Goal: Task Accomplishment & Management: Manage account settings

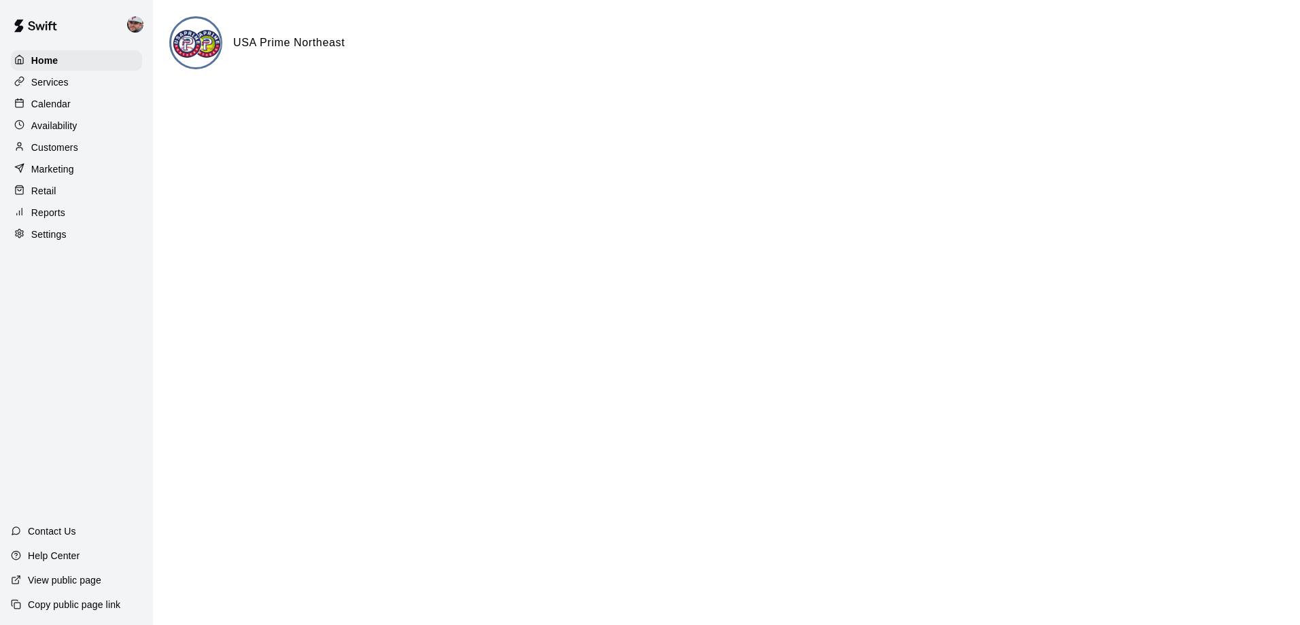
click at [48, 220] on p "Reports" at bounding box center [48, 213] width 34 height 14
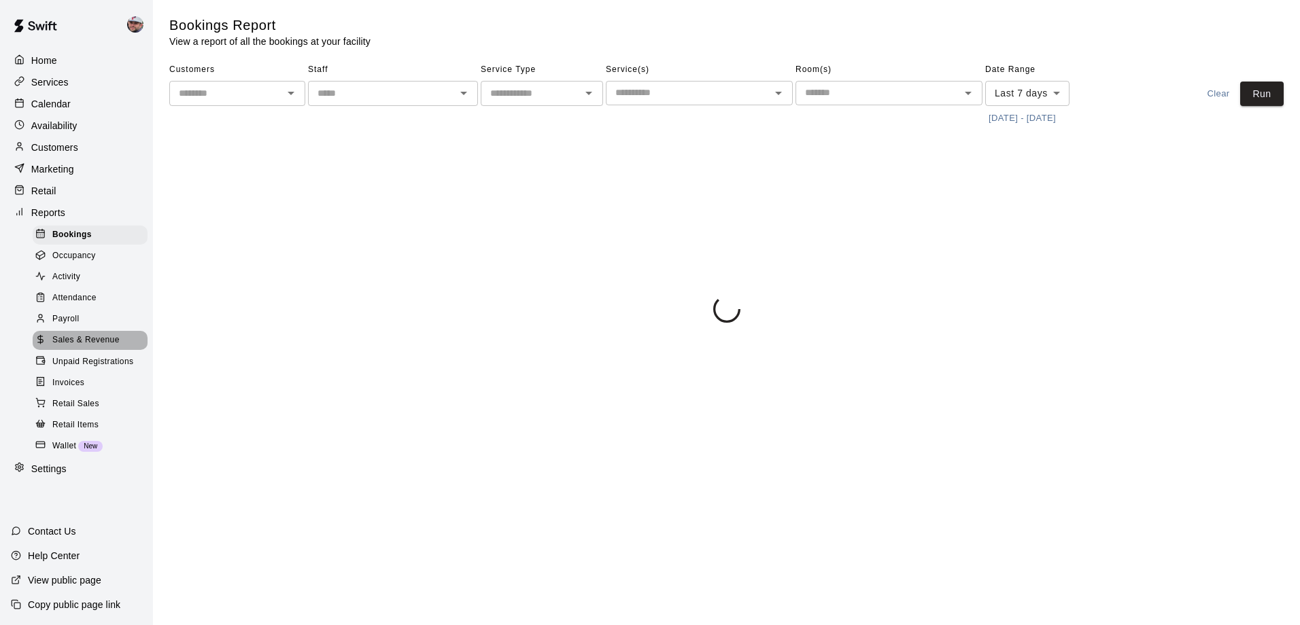
click at [72, 347] on span "Sales & Revenue" at bounding box center [85, 341] width 67 height 14
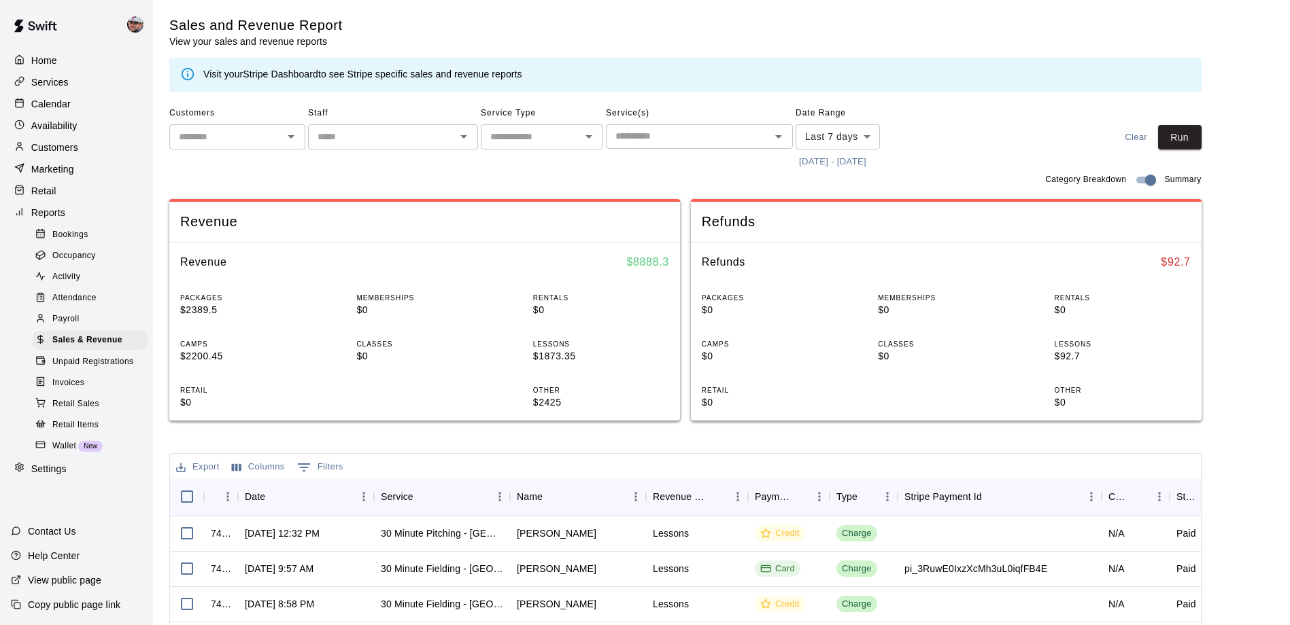
click at [57, 107] on p "Calendar" at bounding box center [50, 104] width 39 height 14
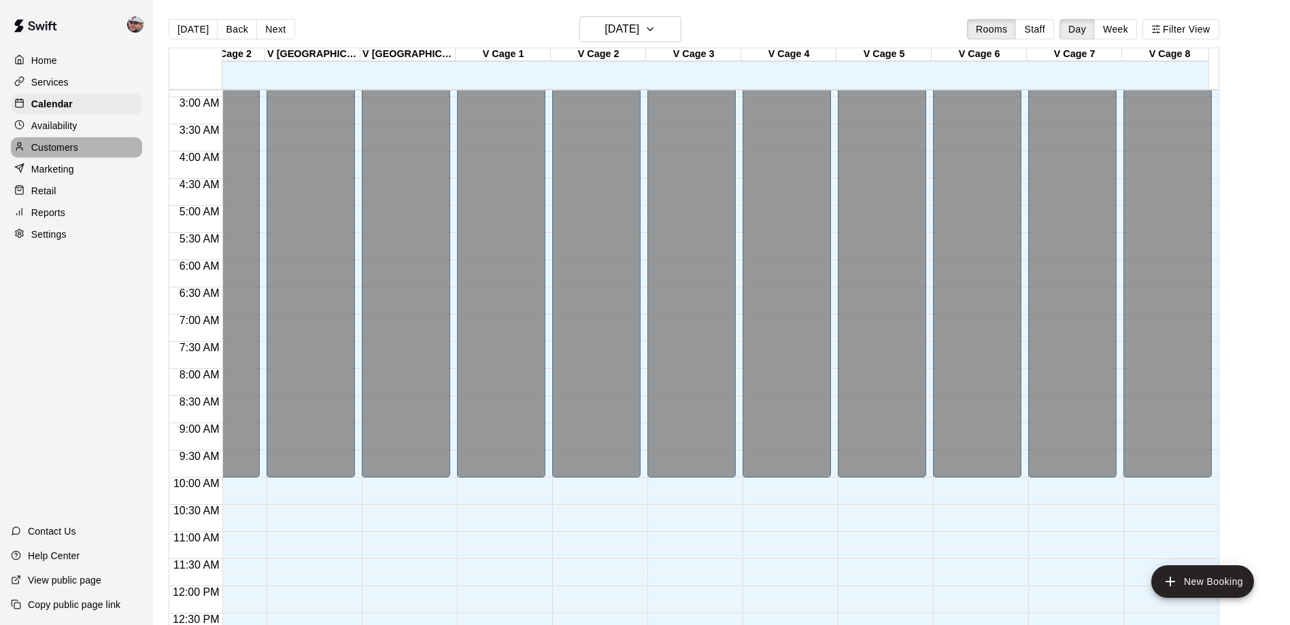
click at [82, 148] on div "Customers" at bounding box center [76, 147] width 131 height 20
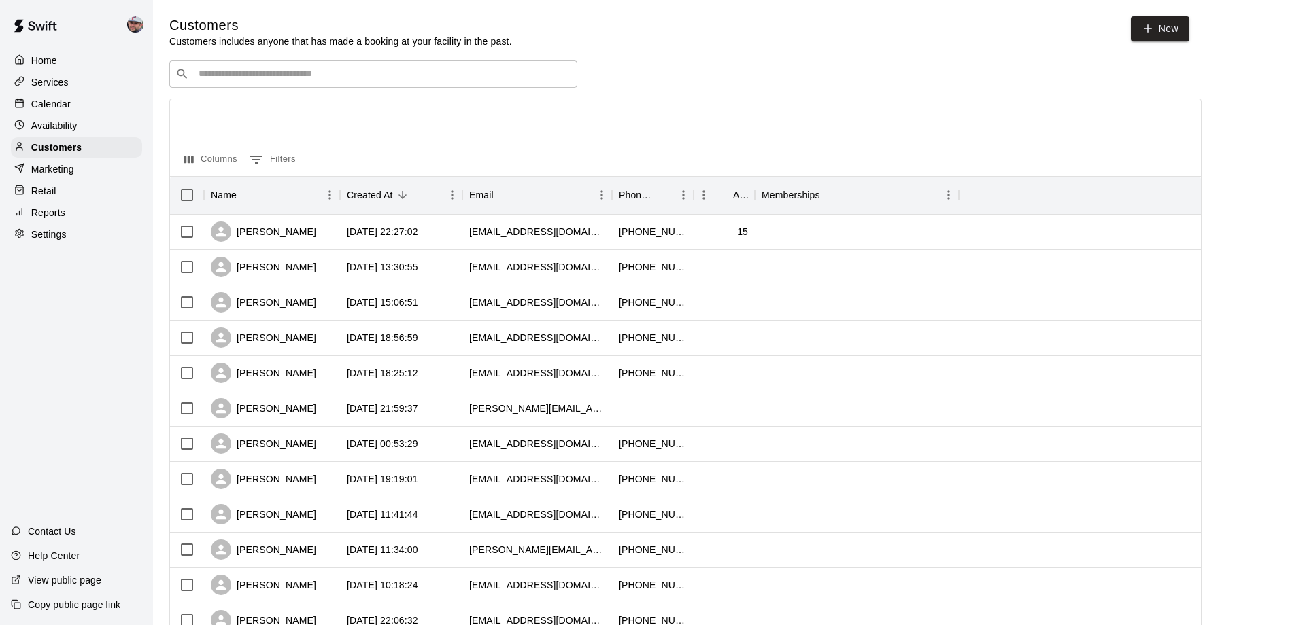
click at [343, 79] on input "Search customers by name or email" at bounding box center [382, 74] width 377 height 14
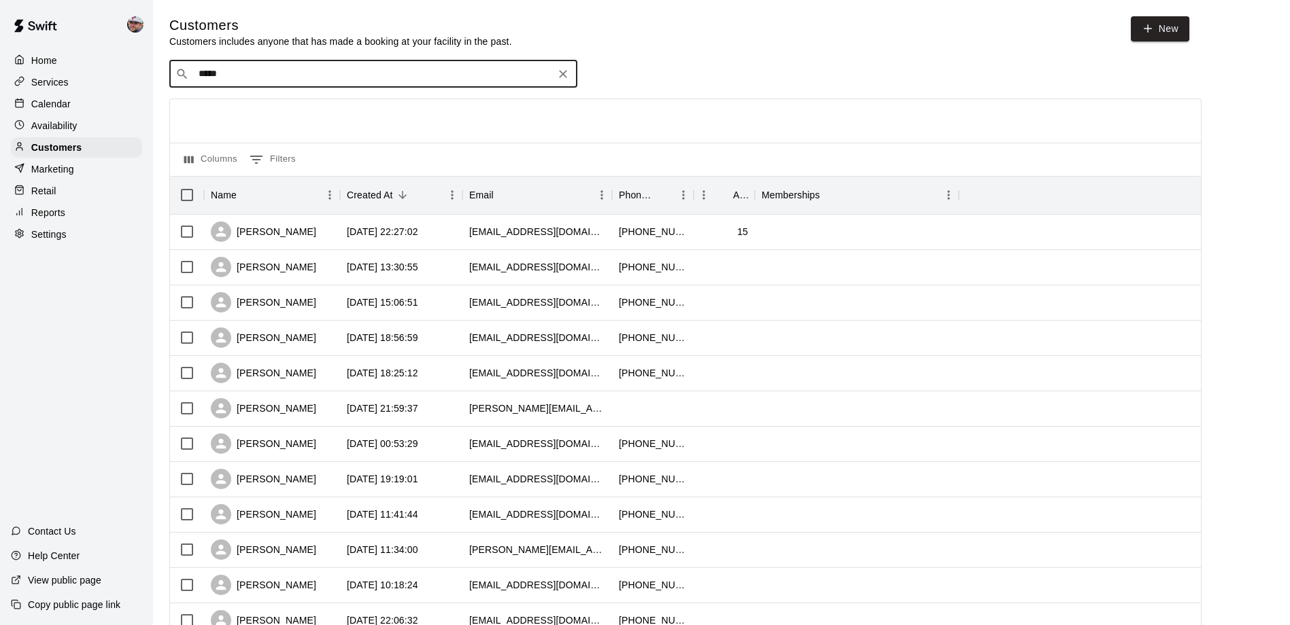
type input "******"
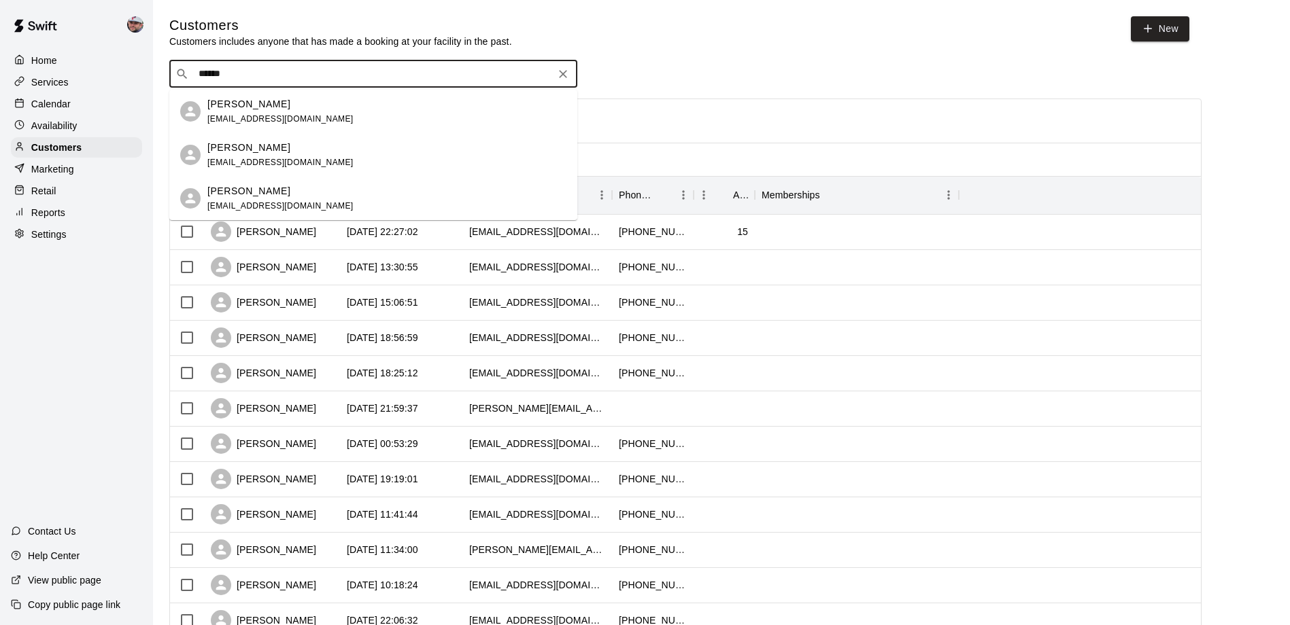
click at [287, 112] on div "[PERSON_NAME] [EMAIL_ADDRESS][DOMAIN_NAME]" at bounding box center [386, 111] width 359 height 29
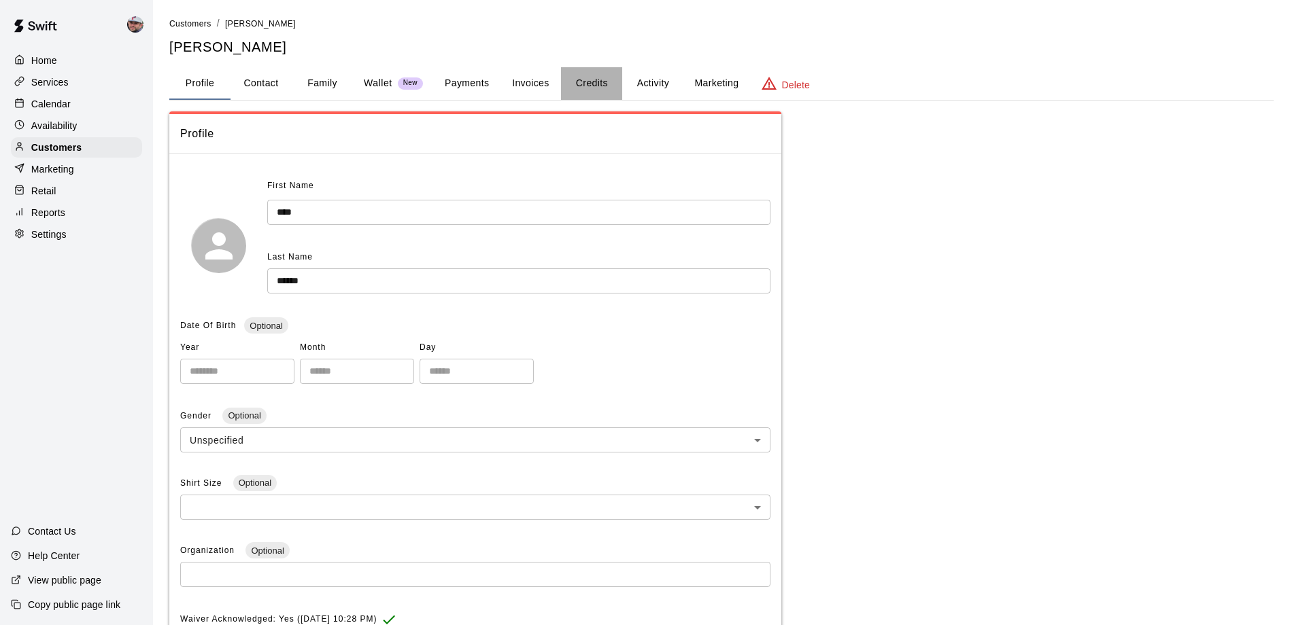
click at [600, 84] on button "Credits" at bounding box center [591, 83] width 61 height 33
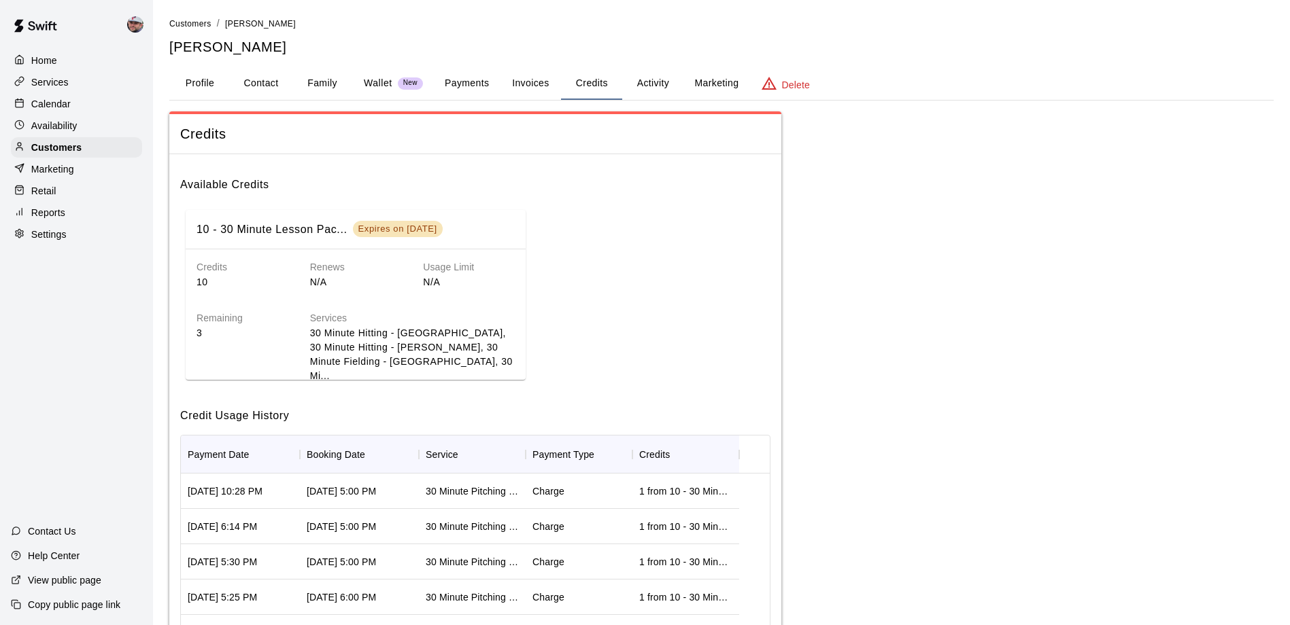
click at [470, 78] on button "Payments" at bounding box center [467, 83] width 66 height 33
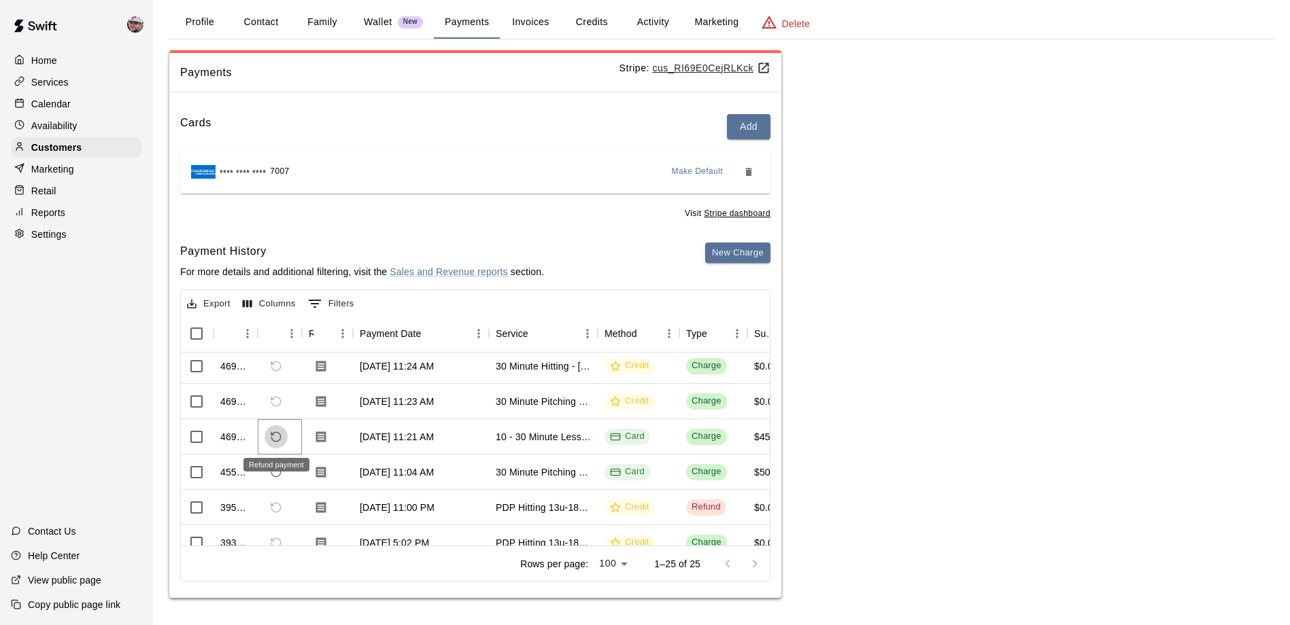
click at [278, 439] on icon "Refund payment" at bounding box center [276, 437] width 12 height 12
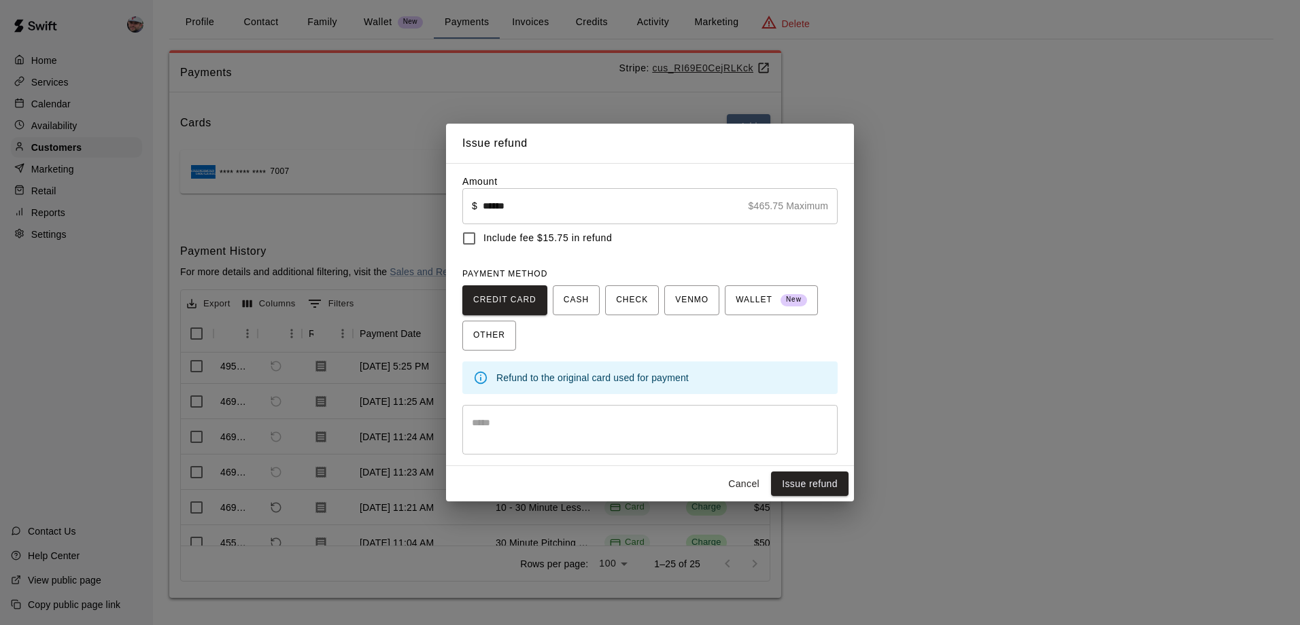
click at [539, 204] on input "******" at bounding box center [613, 206] width 260 height 36
type input "******"
click at [676, 249] on p "Include fee $5.07 in refund" at bounding box center [649, 238] width 375 height 29
click at [532, 241] on span "Include fee $5.07 in refund" at bounding box center [544, 238] width 123 height 14
click at [807, 485] on button "Issue refund" at bounding box center [810, 484] width 78 height 25
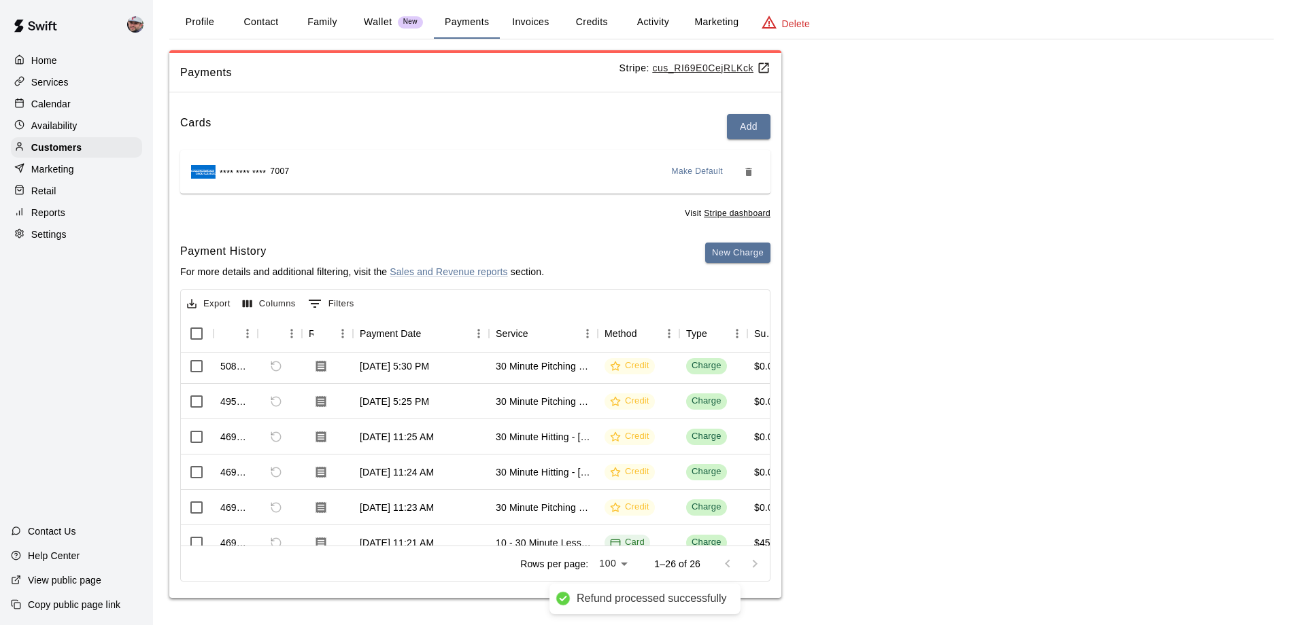
scroll to position [145, 1]
